Goal: Information Seeking & Learning: Learn about a topic

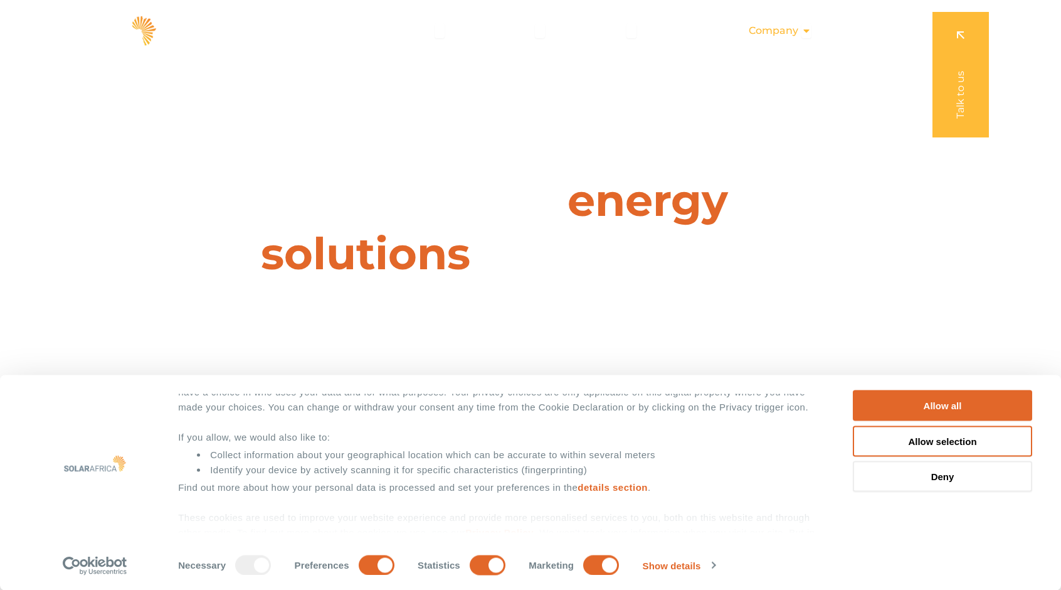
click at [785, 26] on span "Company" at bounding box center [774, 30] width 50 height 15
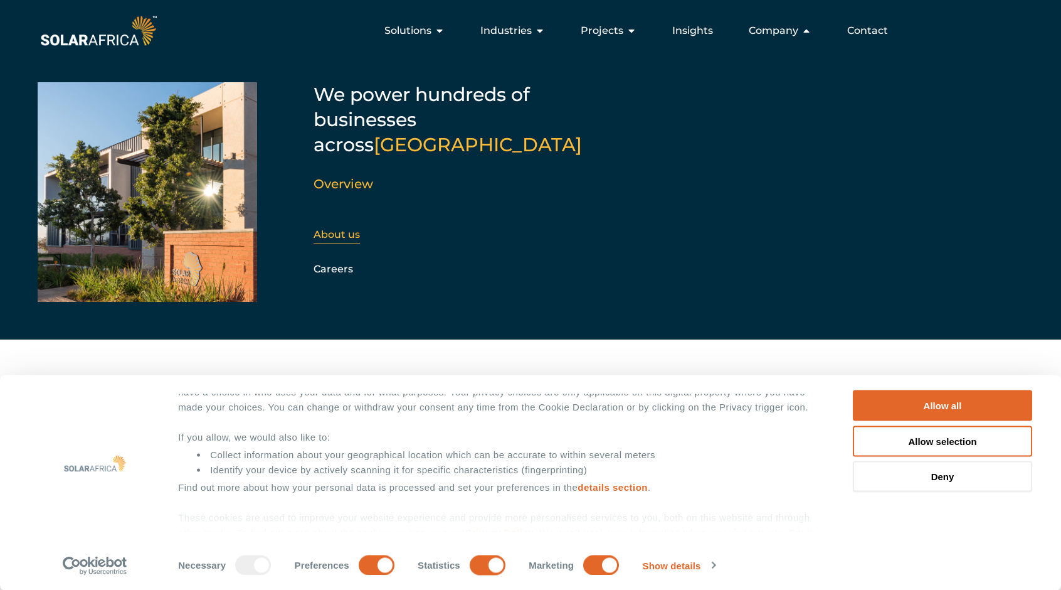
click at [340, 225] on div "About us" at bounding box center [381, 234] width 135 height 19
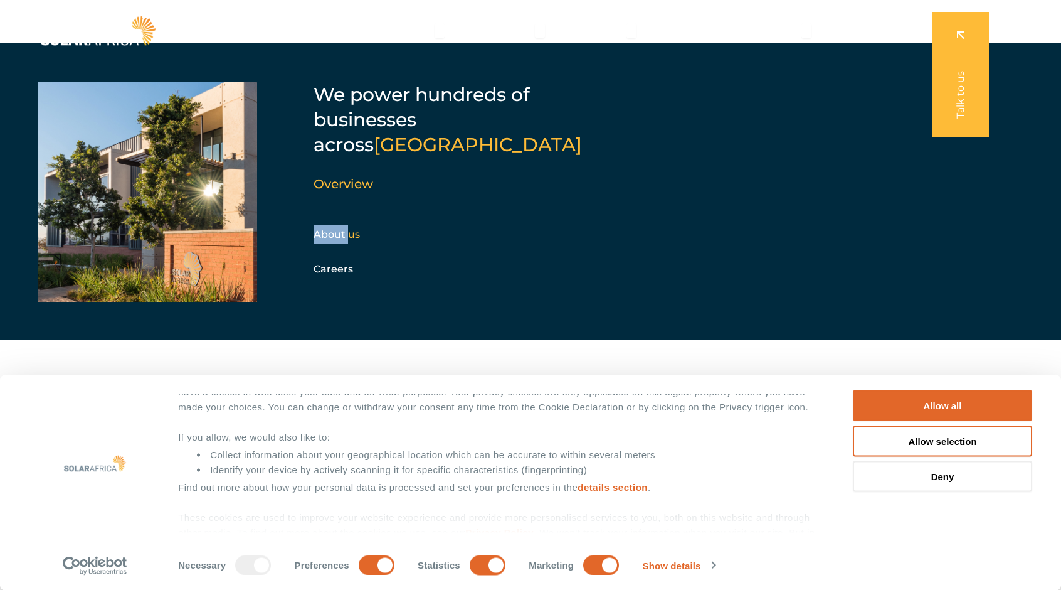
click at [340, 225] on div "About us" at bounding box center [381, 234] width 135 height 19
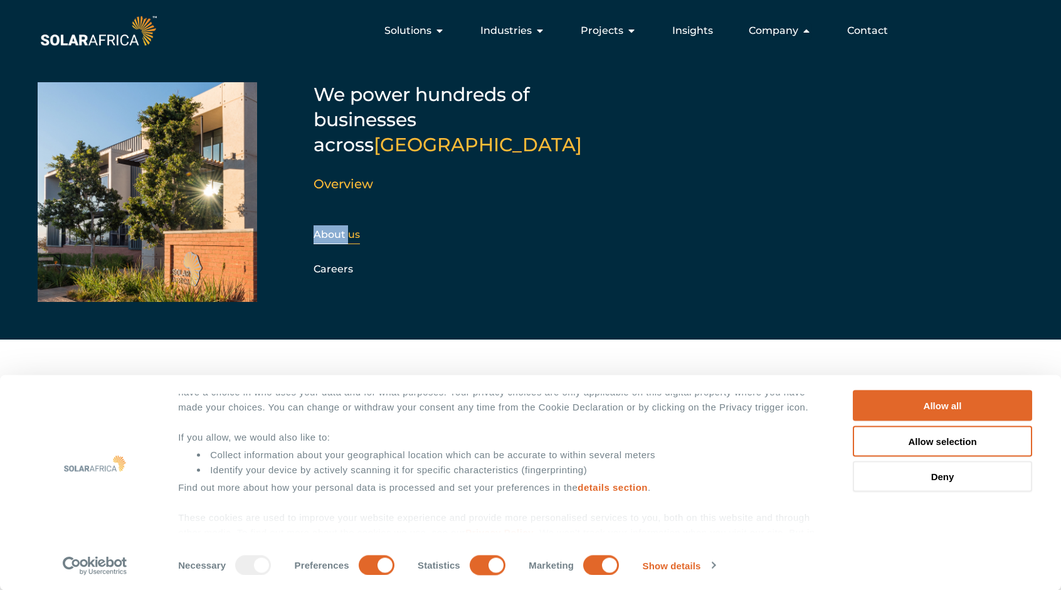
click at [351, 228] on link "About us" at bounding box center [337, 234] width 46 height 12
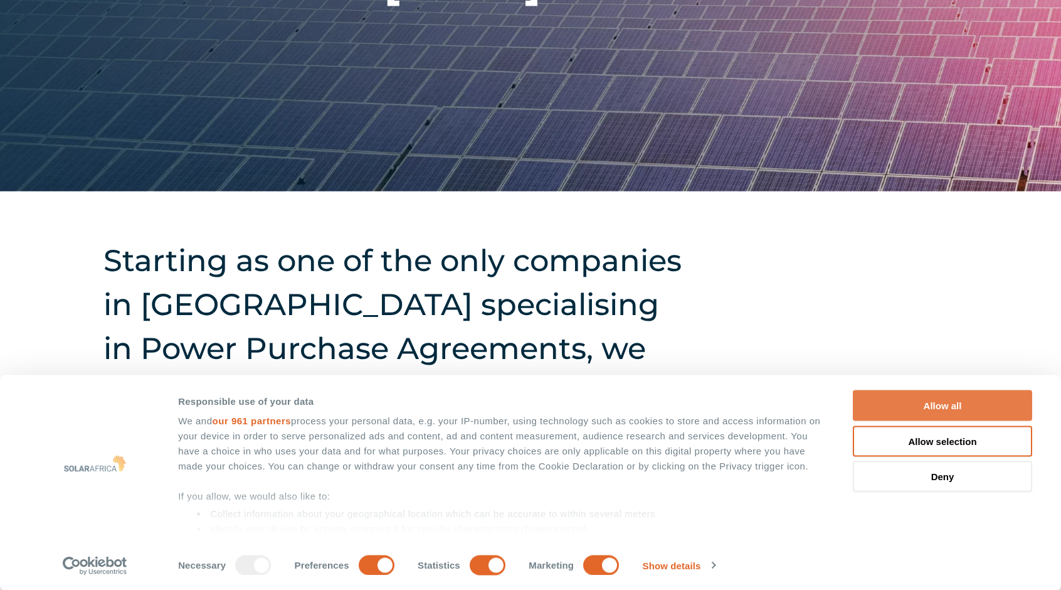
click at [951, 398] on button "Allow all" at bounding box center [942, 405] width 179 height 31
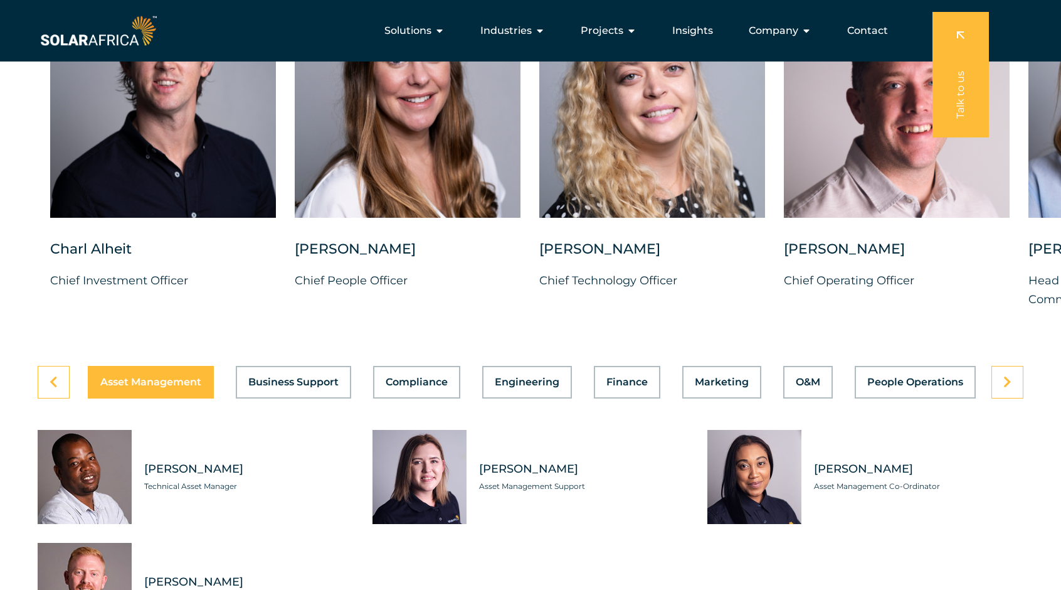
scroll to position [3339, 0]
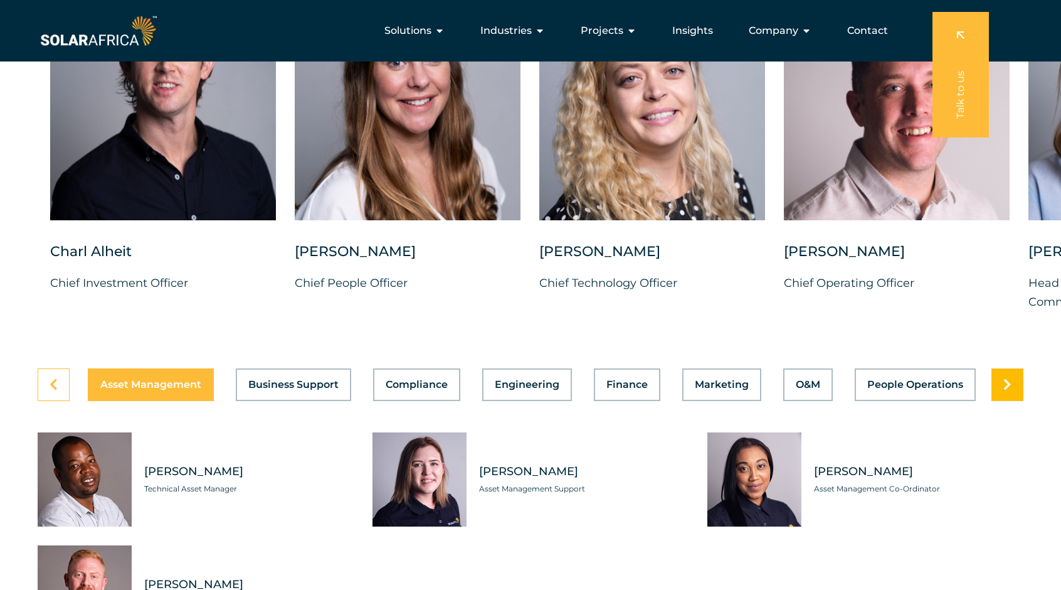
click at [1000, 401] on link at bounding box center [1008, 384] width 32 height 33
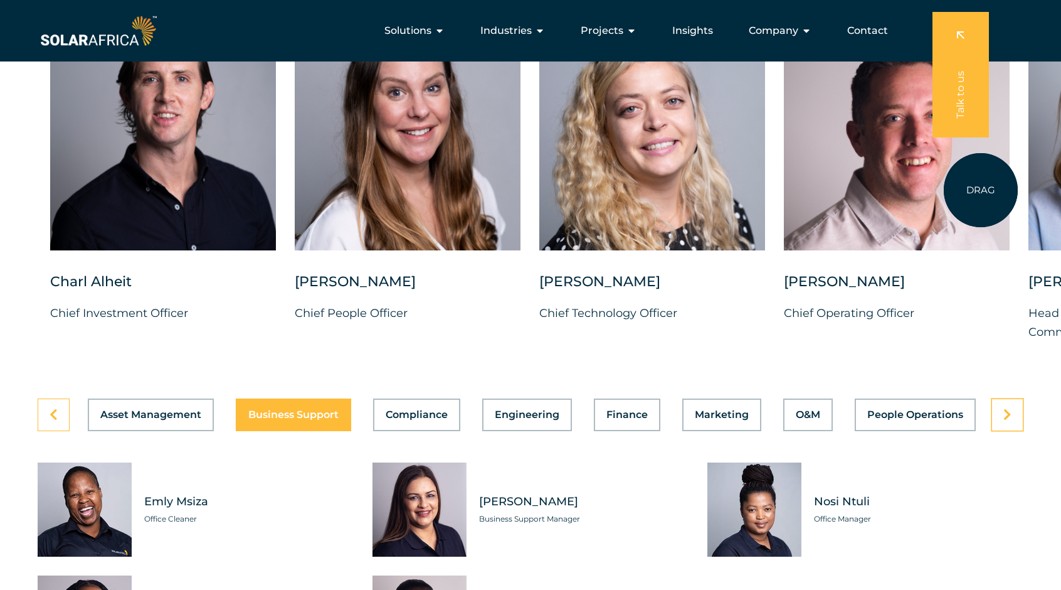
scroll to position [3306, 0]
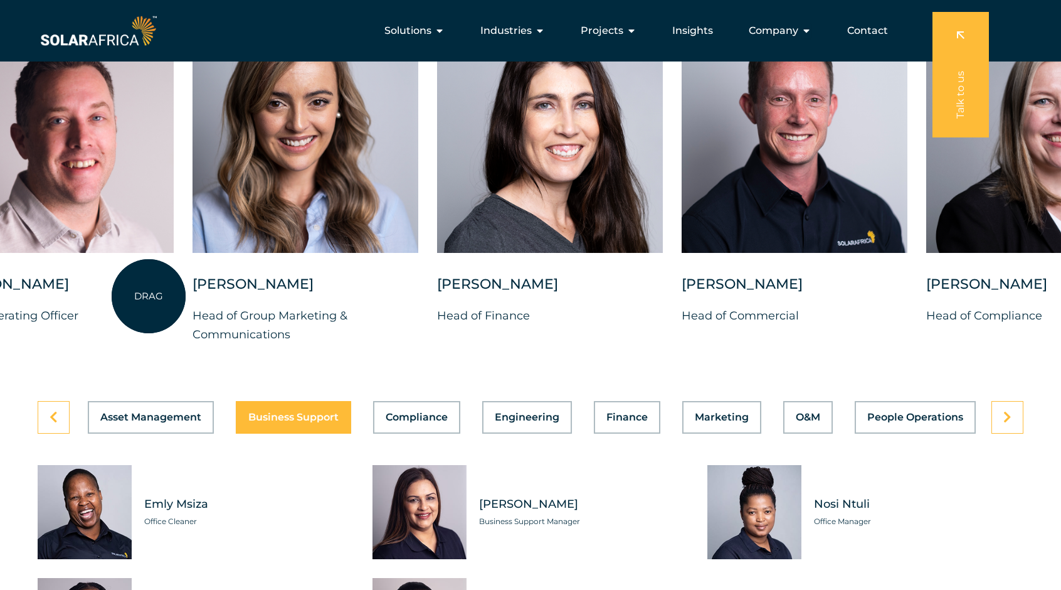
drag, startPoint x: 985, startPoint y: 190, endPoint x: 149, endPoint y: 296, distance: 842.8
click at [149, 275] on div at bounding box center [61, 139] width 226 height 272
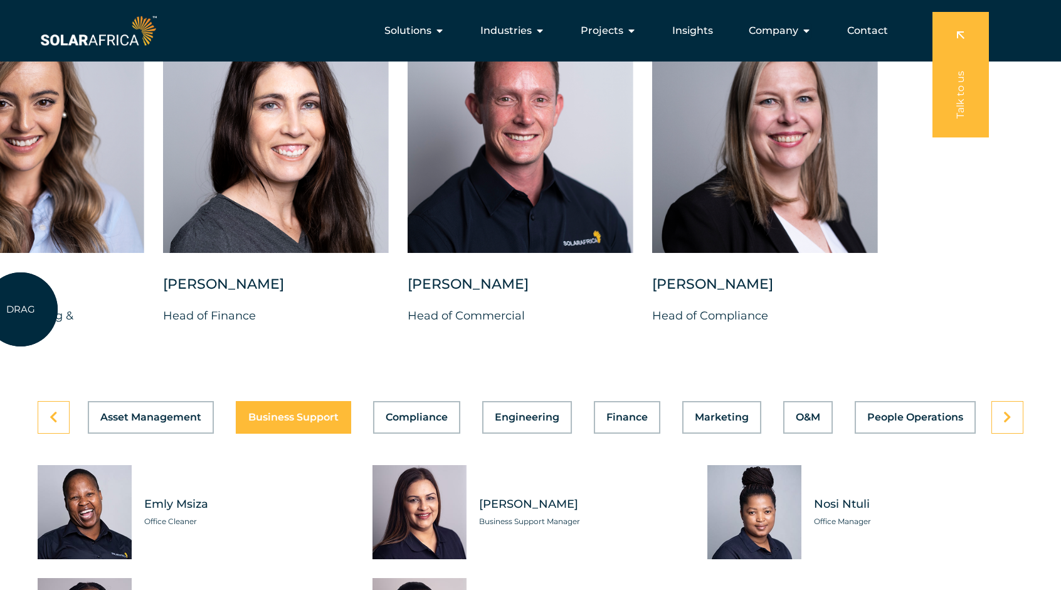
drag, startPoint x: 680, startPoint y: 246, endPoint x: 0, endPoint y: 308, distance: 682.7
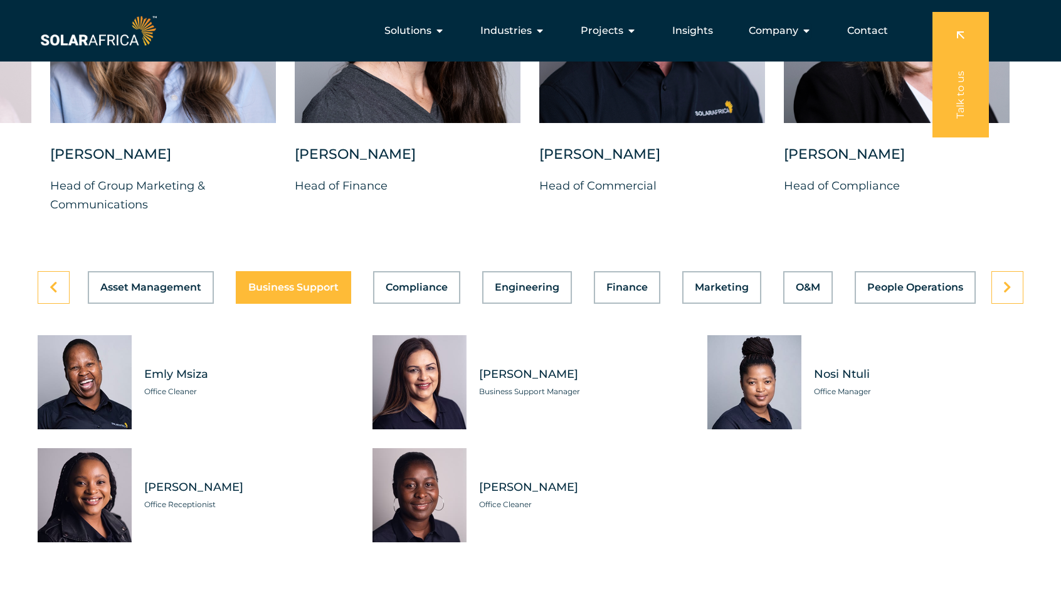
scroll to position [3250, 0]
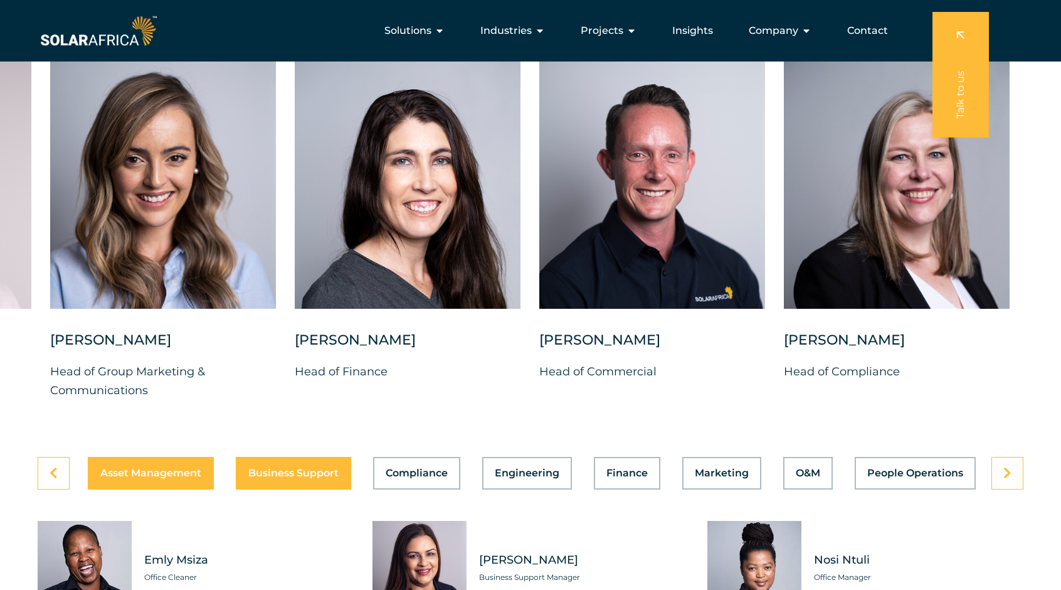
click at [153, 489] on button "Asset Management" at bounding box center [151, 473] width 126 height 33
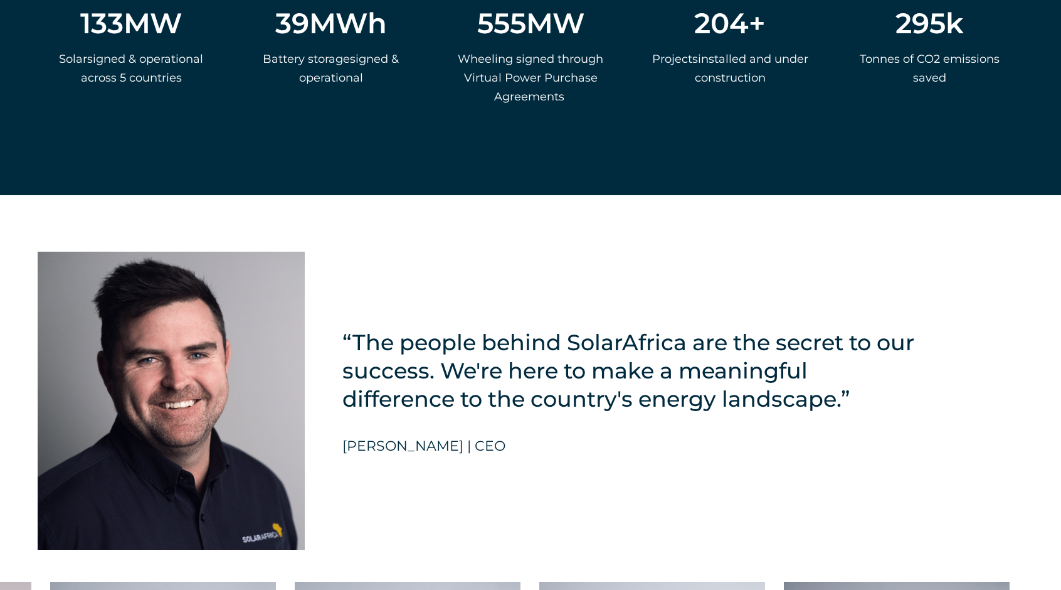
scroll to position [3065, 0]
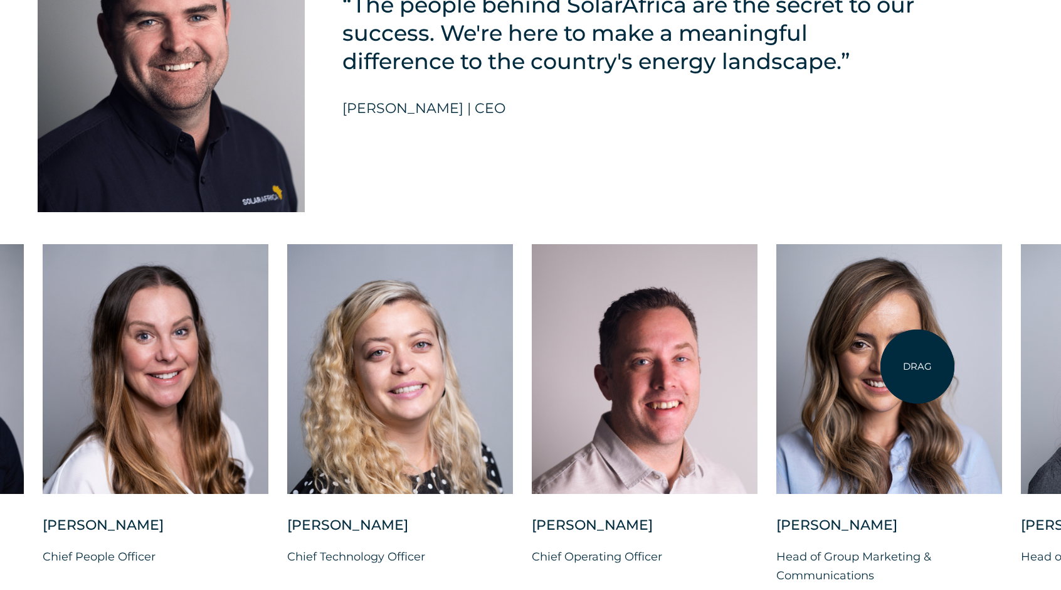
drag, startPoint x: 191, startPoint y: 403, endPoint x: 1070, endPoint y: 454, distance: 880.2
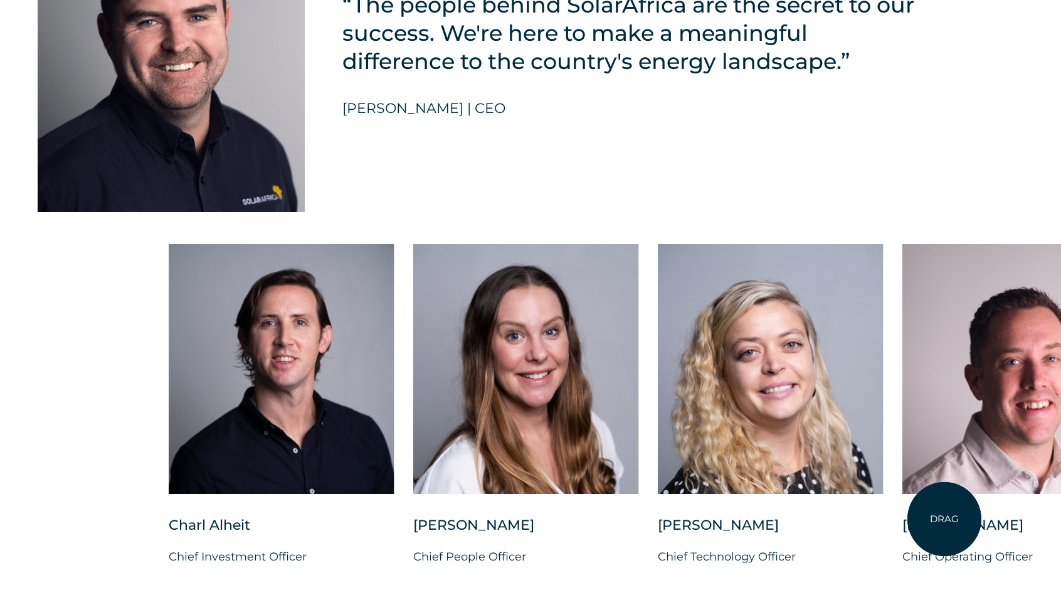
drag, startPoint x: 353, startPoint y: 421, endPoint x: 925, endPoint y: 527, distance: 581.1
